Goal: Check status: Check status

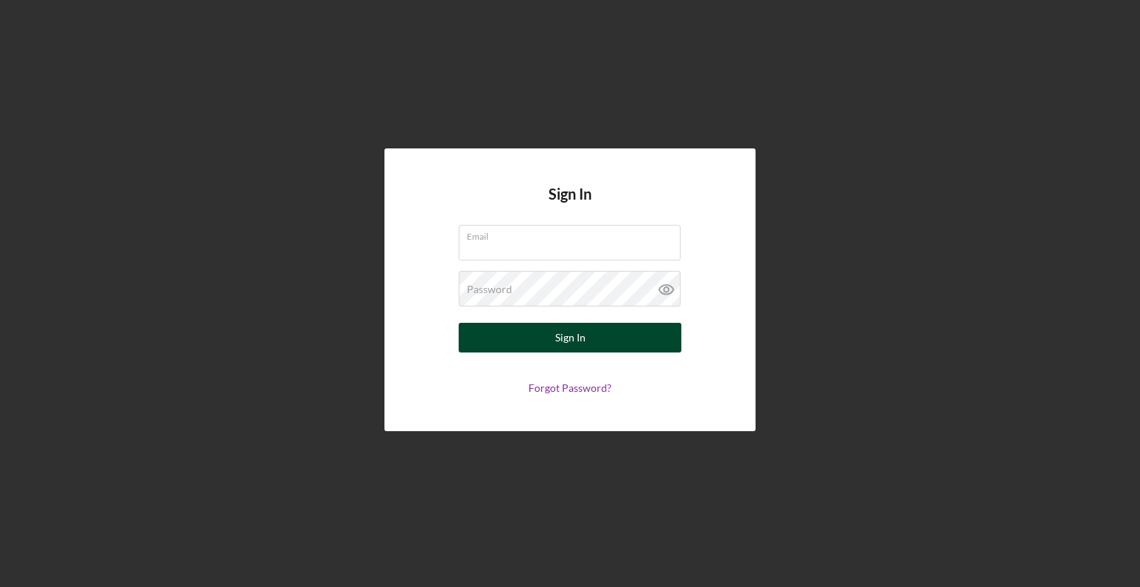
type input "[EMAIL_ADDRESS][DOMAIN_NAME]"
click at [570, 337] on div "Sign In" at bounding box center [570, 338] width 30 height 30
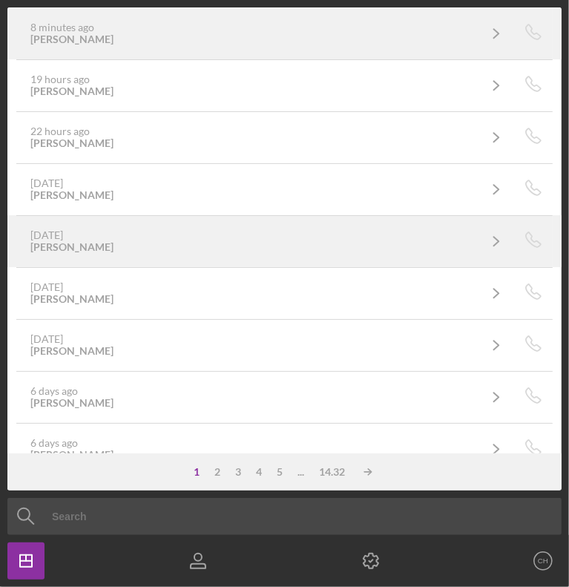
click at [372, 28] on div "8 minutes ago [PERSON_NAME]" at bounding box center [253, 34] width 447 height 24
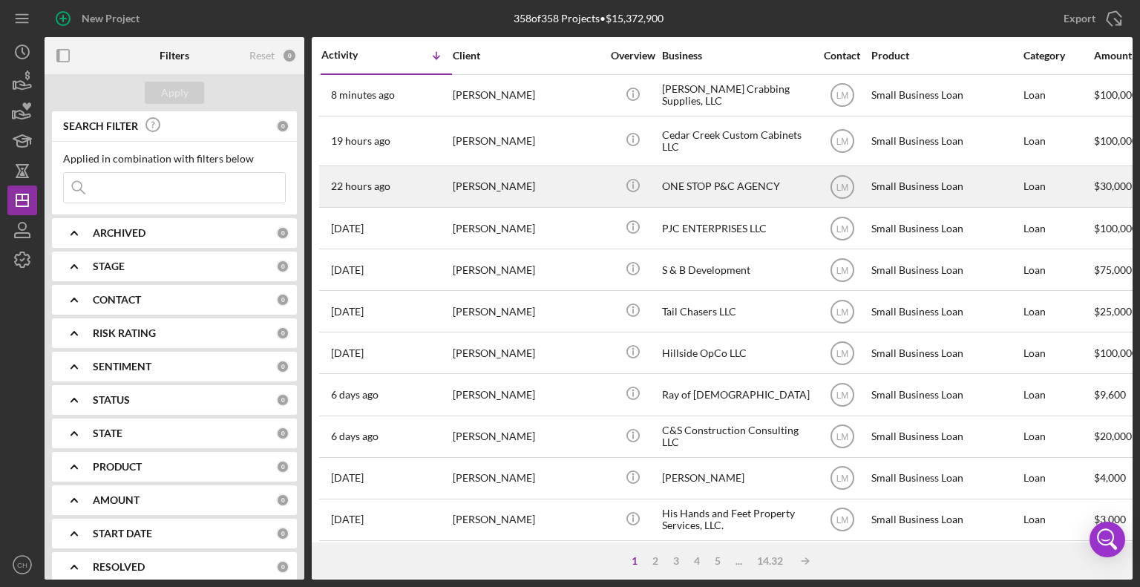
click at [738, 179] on div "ONE STOP P&C AGENCY" at bounding box center [736, 186] width 148 height 39
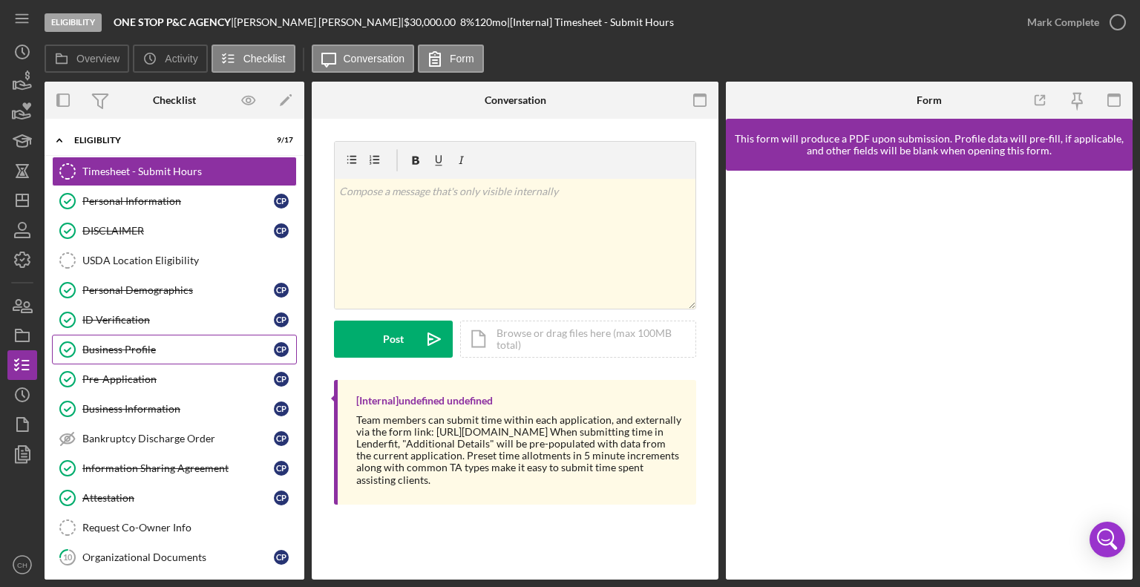
click at [143, 345] on div "Business Profile" at bounding box center [177, 350] width 191 height 12
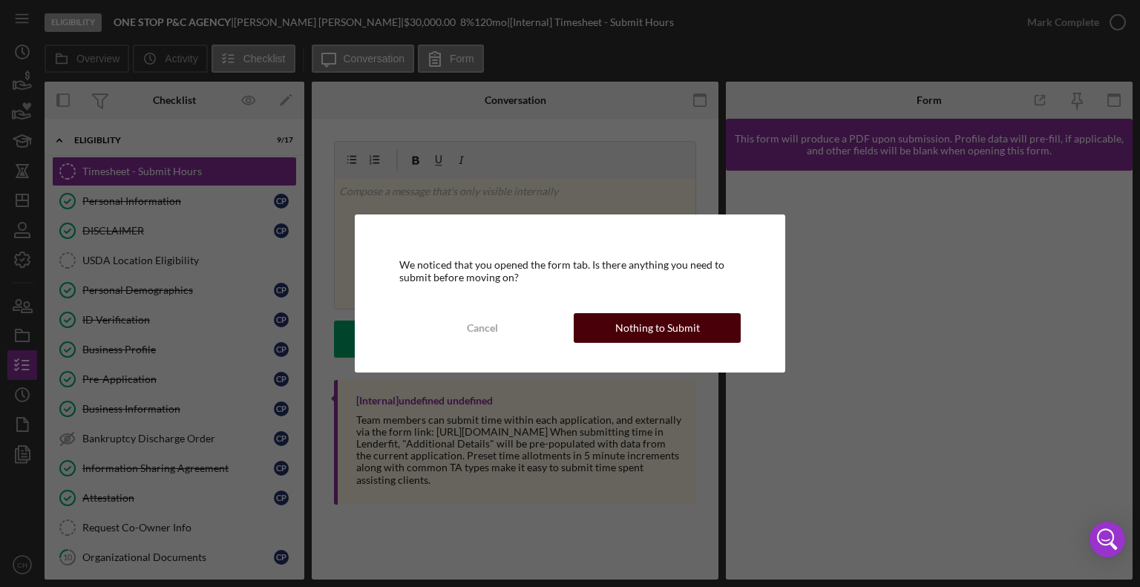
click at [654, 328] on div "Nothing to Submit" at bounding box center [657, 328] width 85 height 30
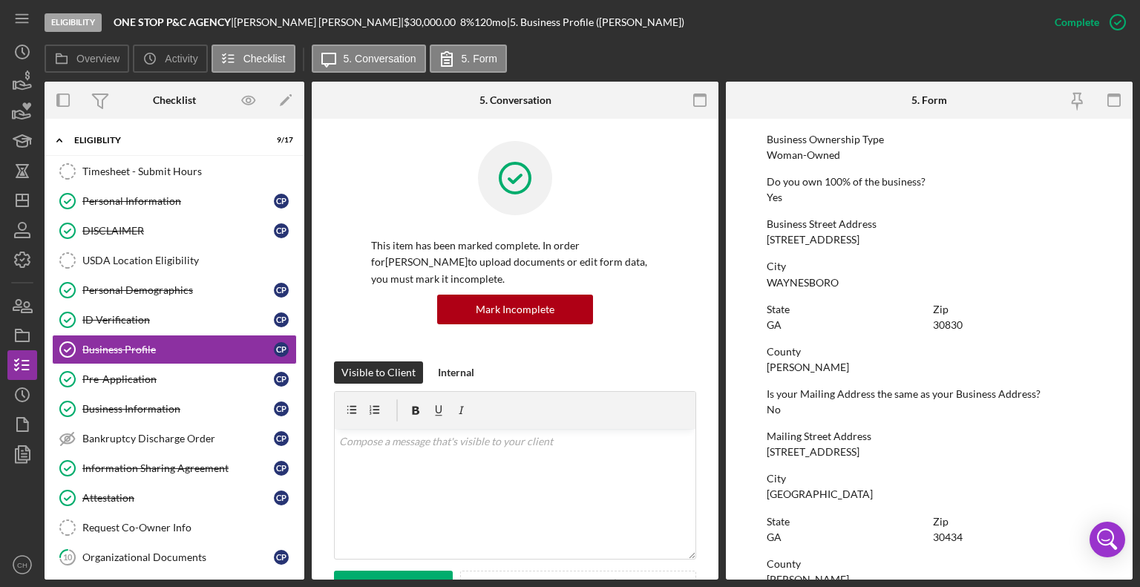
scroll to position [537, 0]
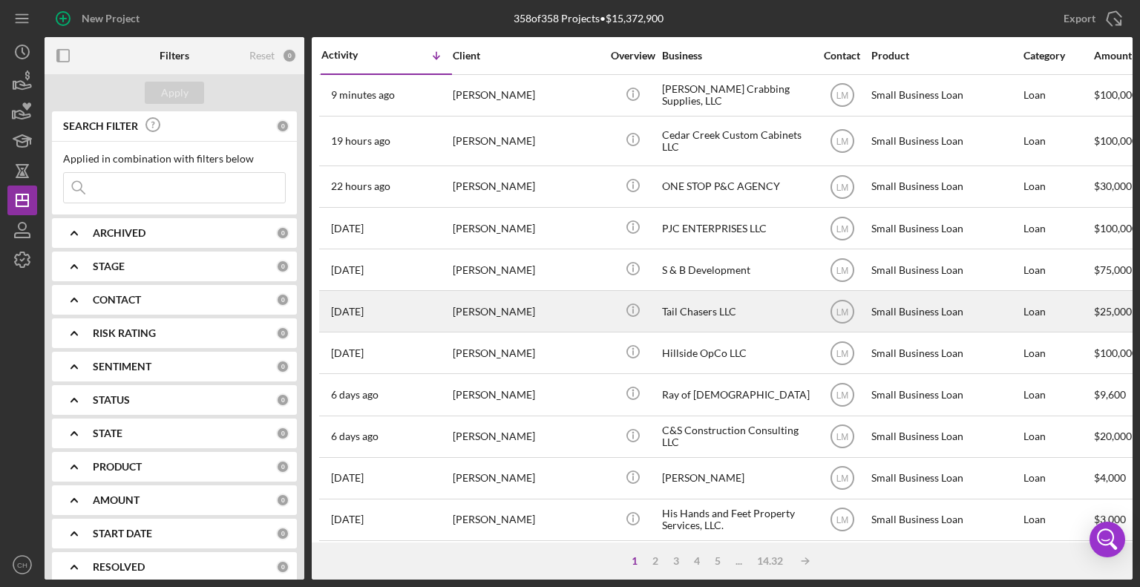
click at [776, 317] on div "Tail Chasers LLC" at bounding box center [736, 311] width 148 height 39
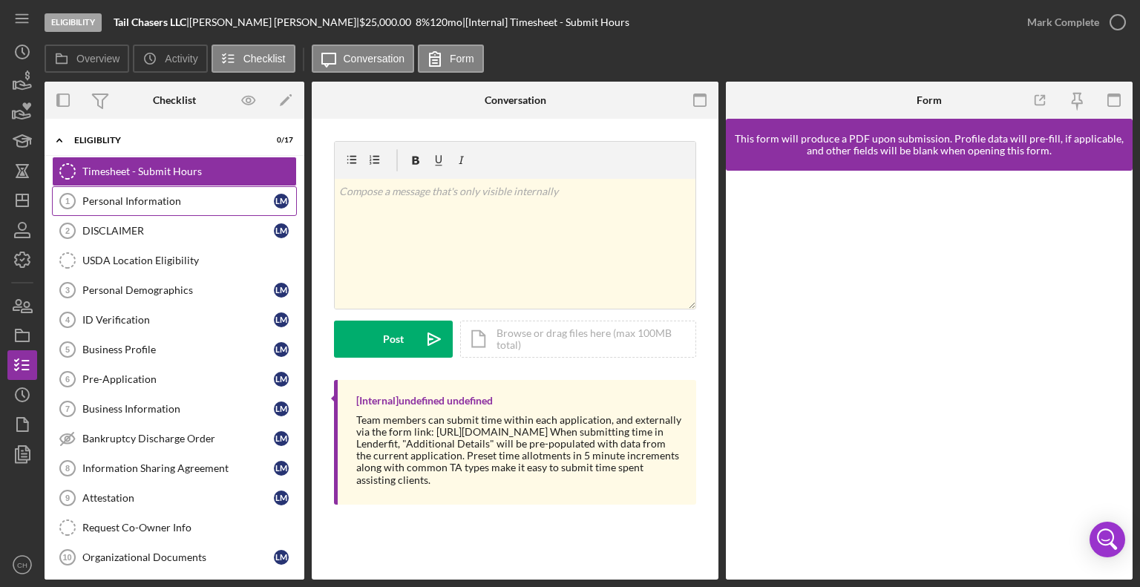
click at [138, 208] on link "Personal Information 1 Personal Information [PERSON_NAME]" at bounding box center [174, 201] width 245 height 30
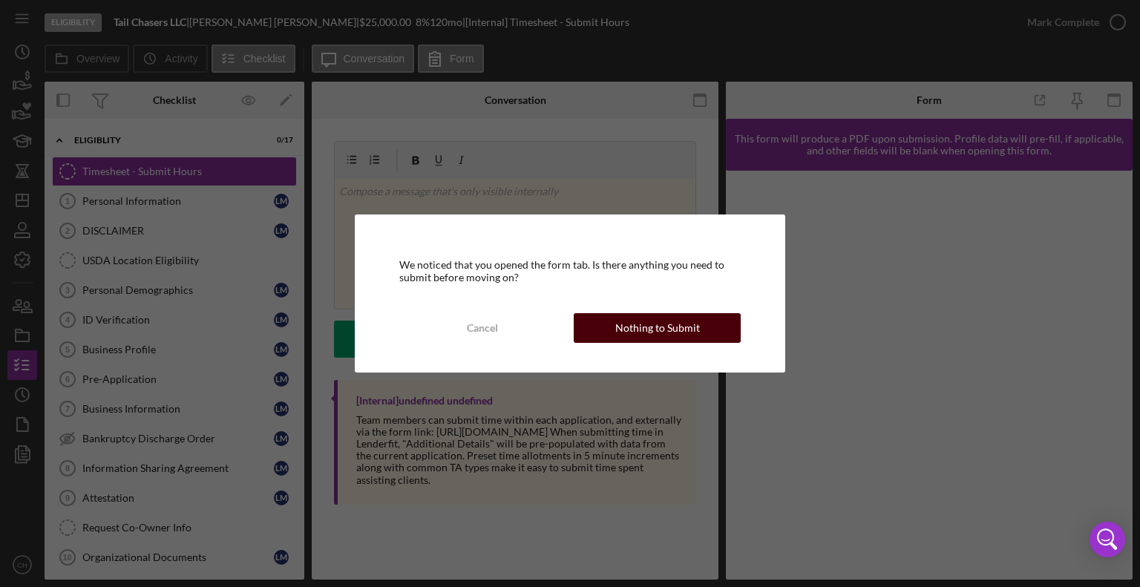
click at [651, 319] on div "Nothing to Submit" at bounding box center [657, 328] width 85 height 30
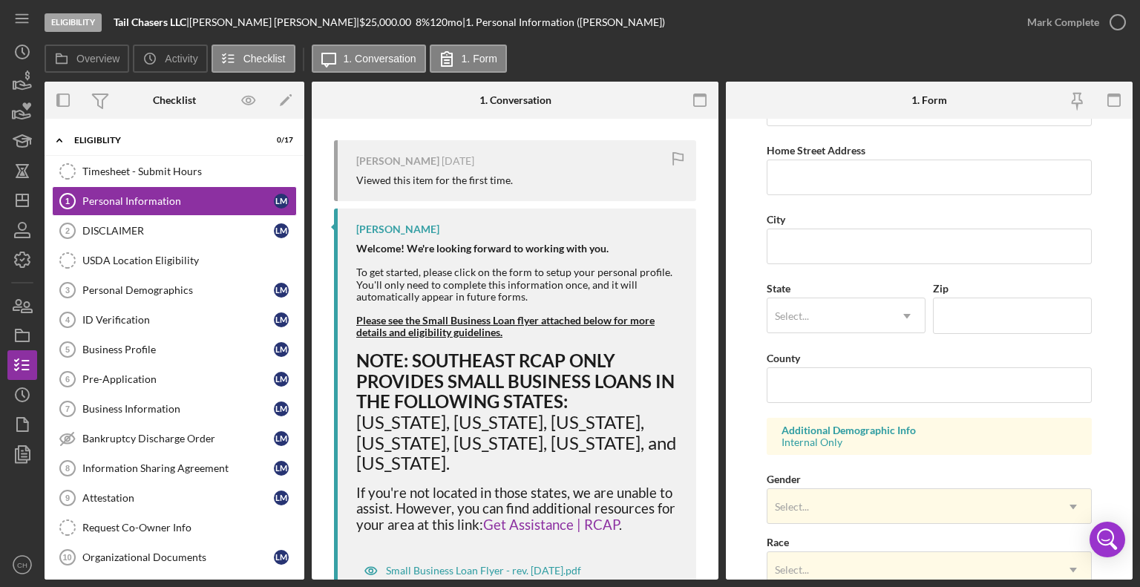
scroll to position [527, 0]
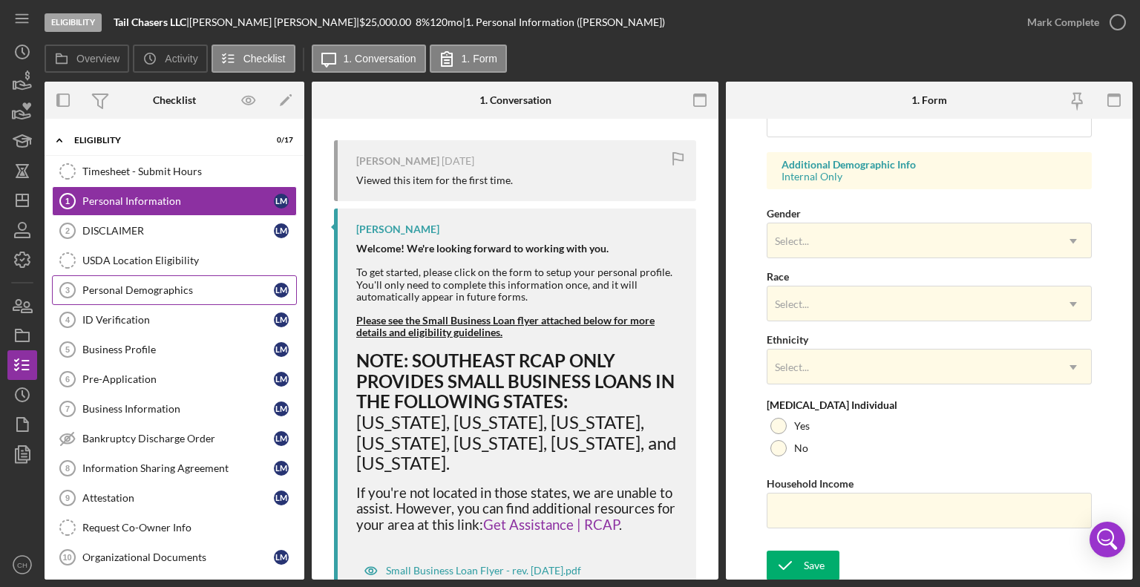
click at [175, 284] on div "Personal Demographics" at bounding box center [177, 290] width 191 height 12
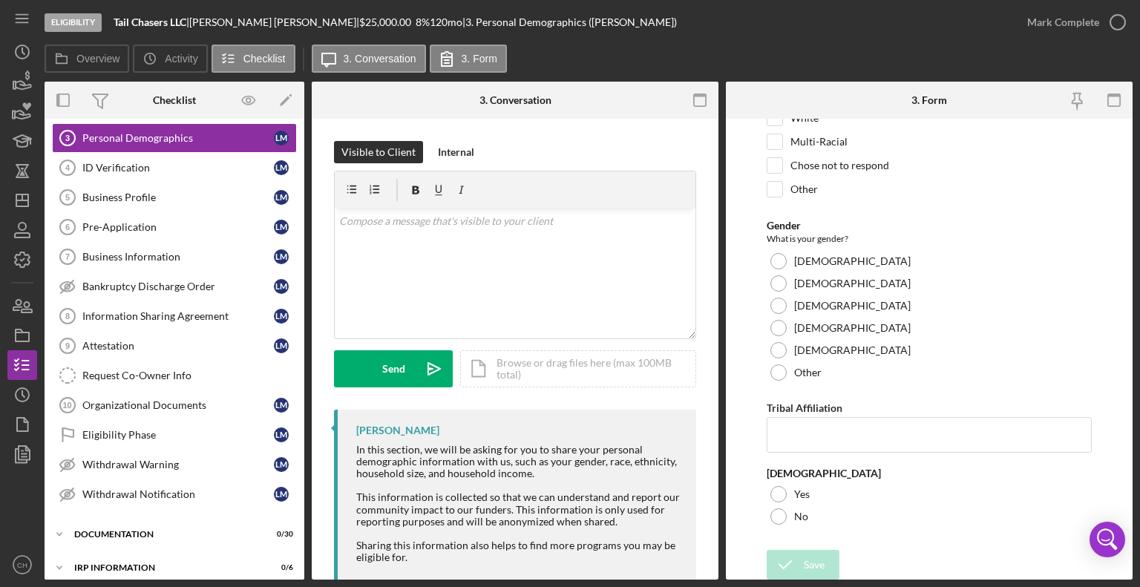
scroll to position [108, 0]
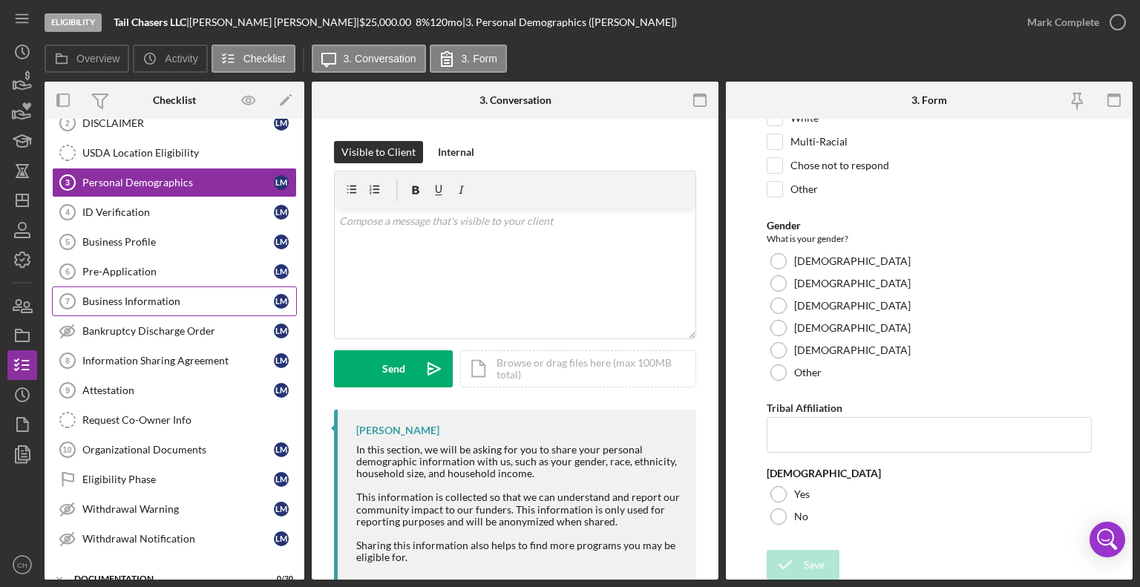
click at [146, 289] on link "Business Information 7 Business Information [PERSON_NAME]" at bounding box center [174, 301] width 245 height 30
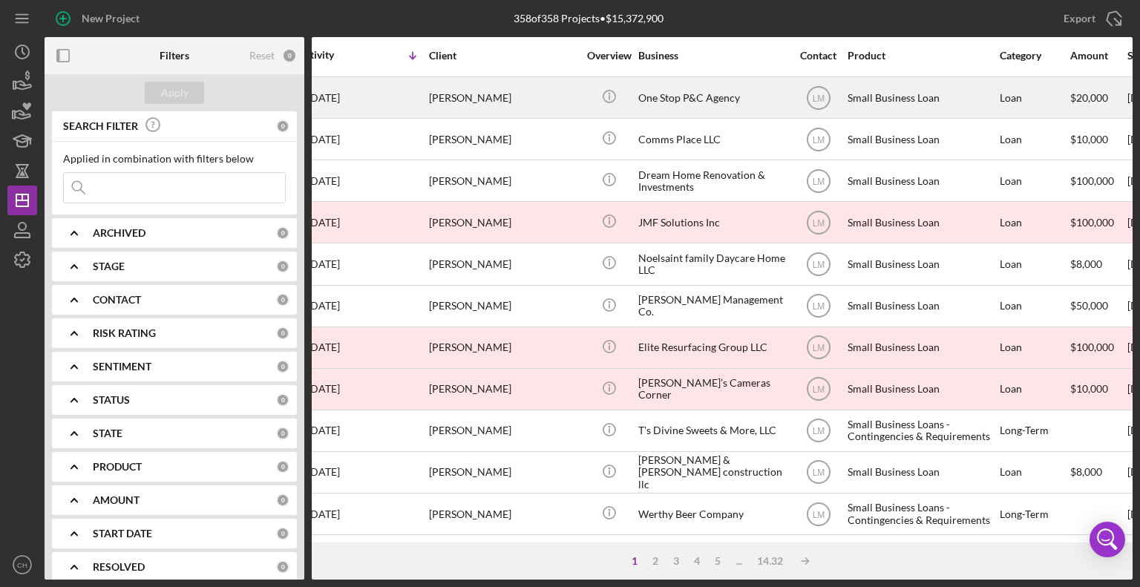
scroll to position [600, 0]
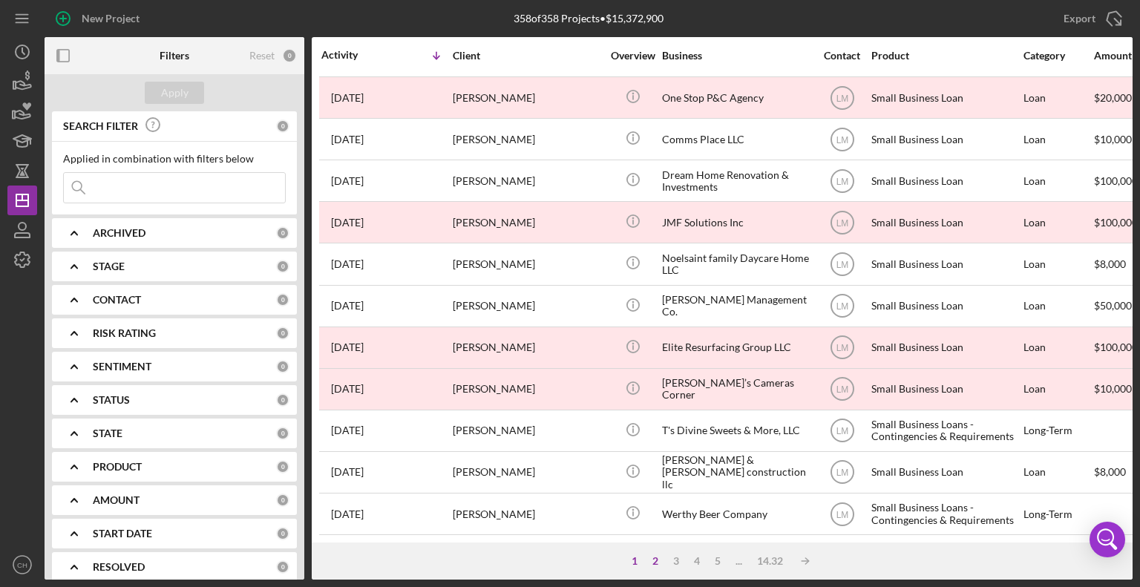
click at [656, 560] on div "2" at bounding box center [655, 561] width 21 height 12
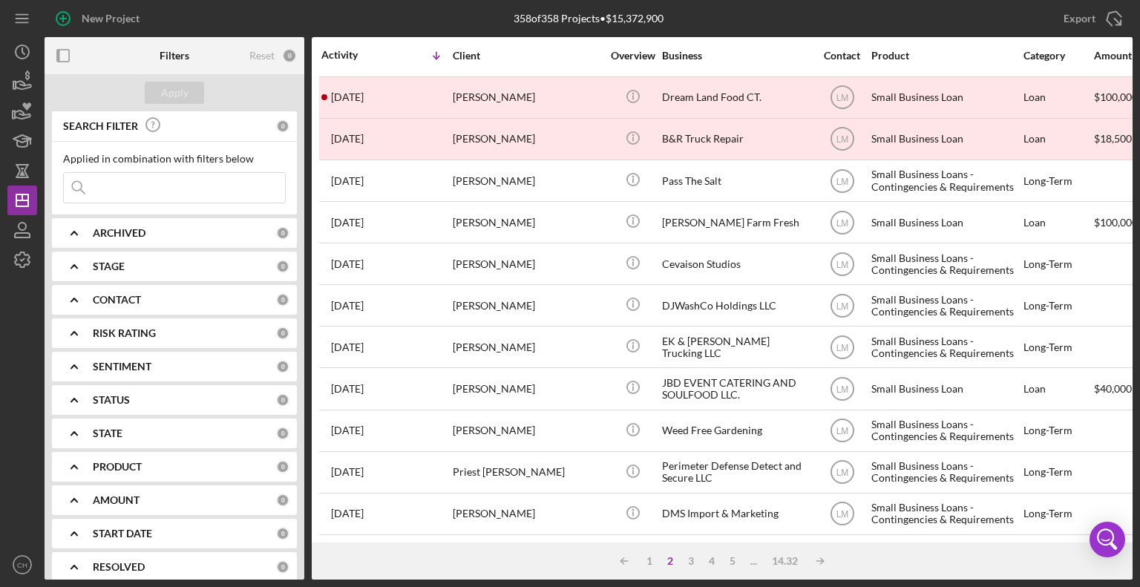
scroll to position [591, 0]
